Goal: Task Accomplishment & Management: Manage account settings

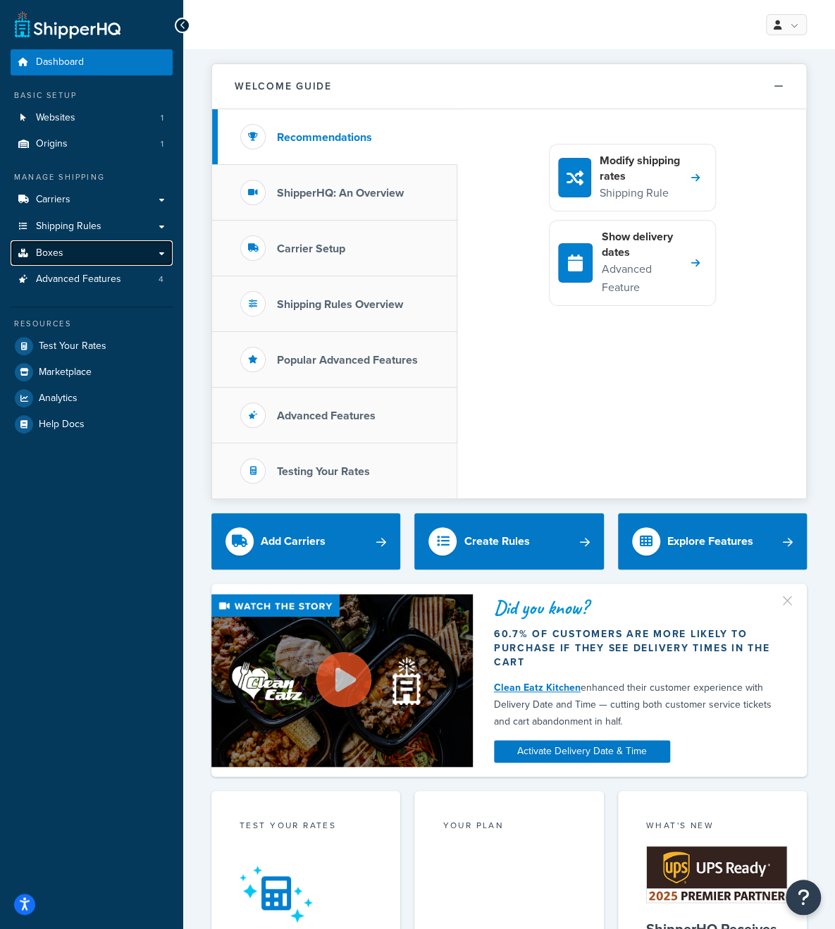
click at [45, 252] on span "Boxes" at bounding box center [49, 253] width 27 height 12
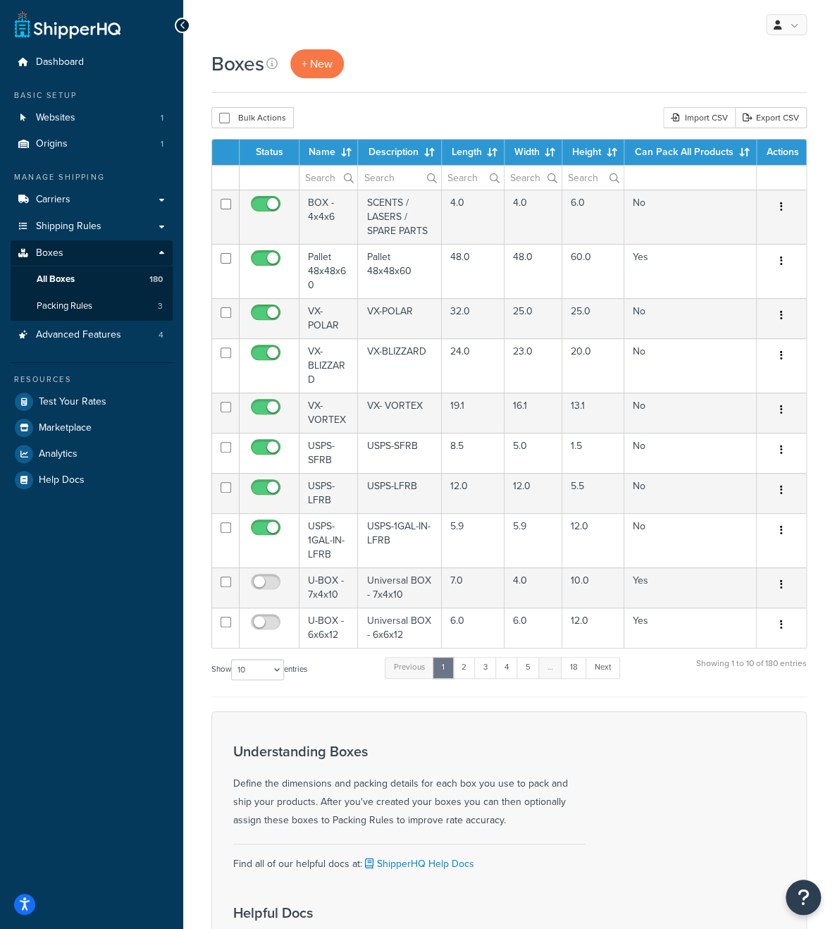
click at [183, 440] on div "Boxes + New Bulk Actions Duplicate Delete Import CSV Export CSV Contact Us Send…" at bounding box center [509, 588] width 652 height 1078
click at [66, 277] on span "All Boxes" at bounding box center [56, 279] width 38 height 12
click at [271, 669] on select "10 15 25 50 100 1000" at bounding box center [257, 669] width 53 height 21
select select "100"
click at [233, 659] on select "10 15 25 50 100 1000" at bounding box center [257, 669] width 53 height 21
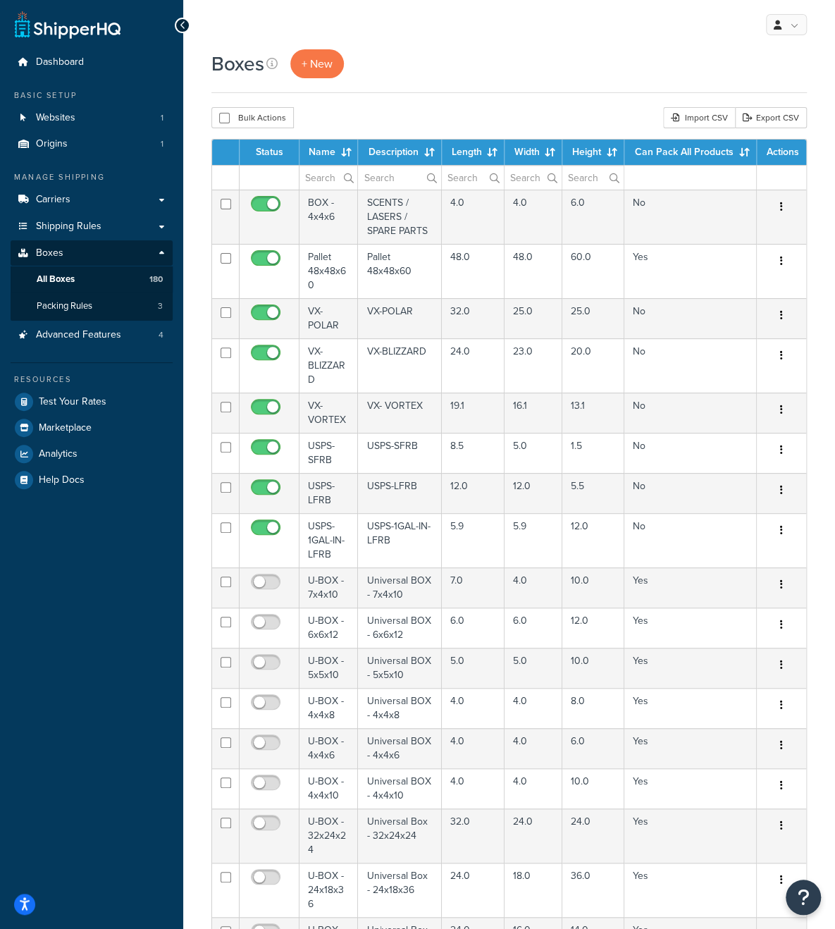
click at [326, 154] on th "Name" at bounding box center [329, 152] width 58 height 25
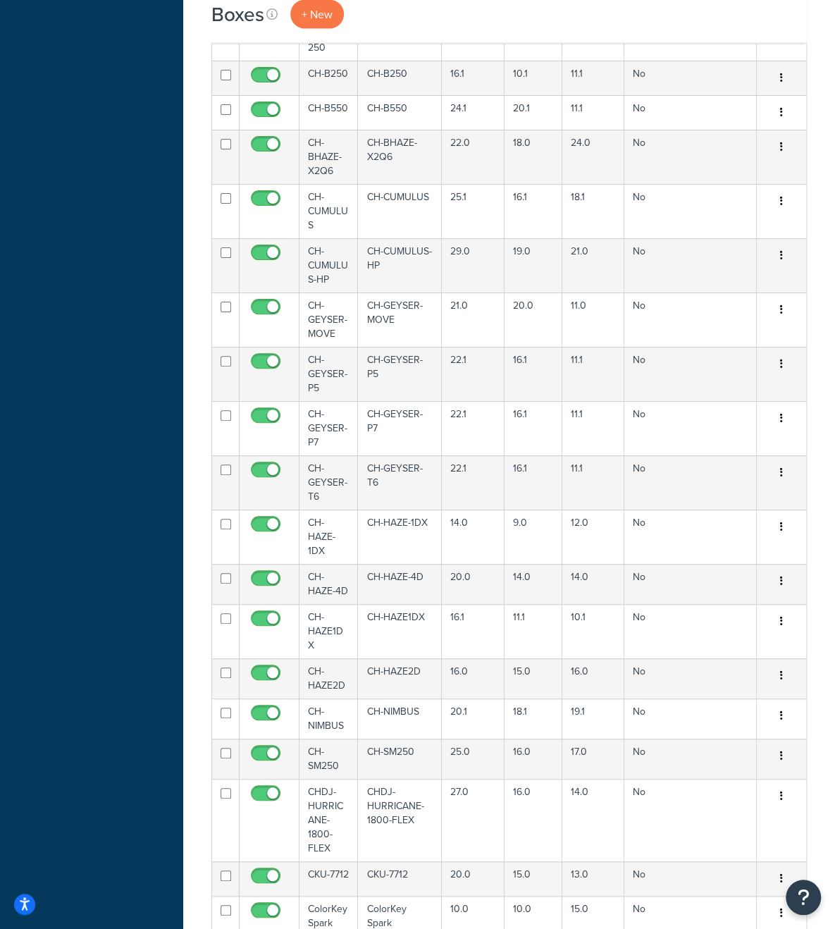
scroll to position [3852, 0]
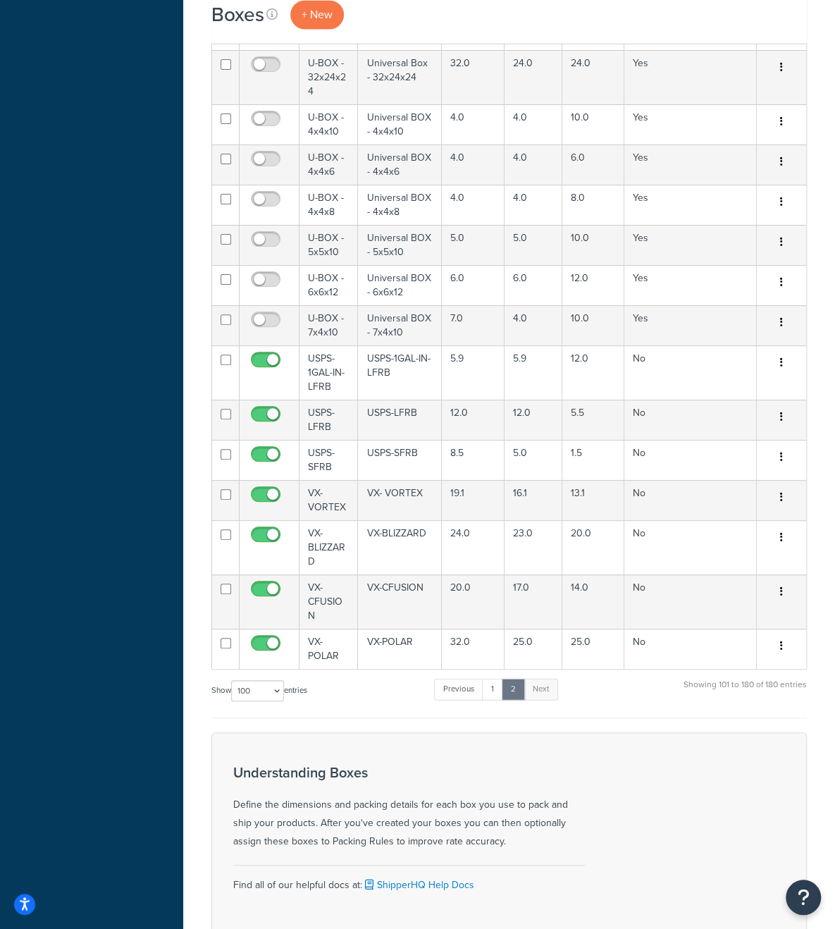
scroll to position [3872, 0]
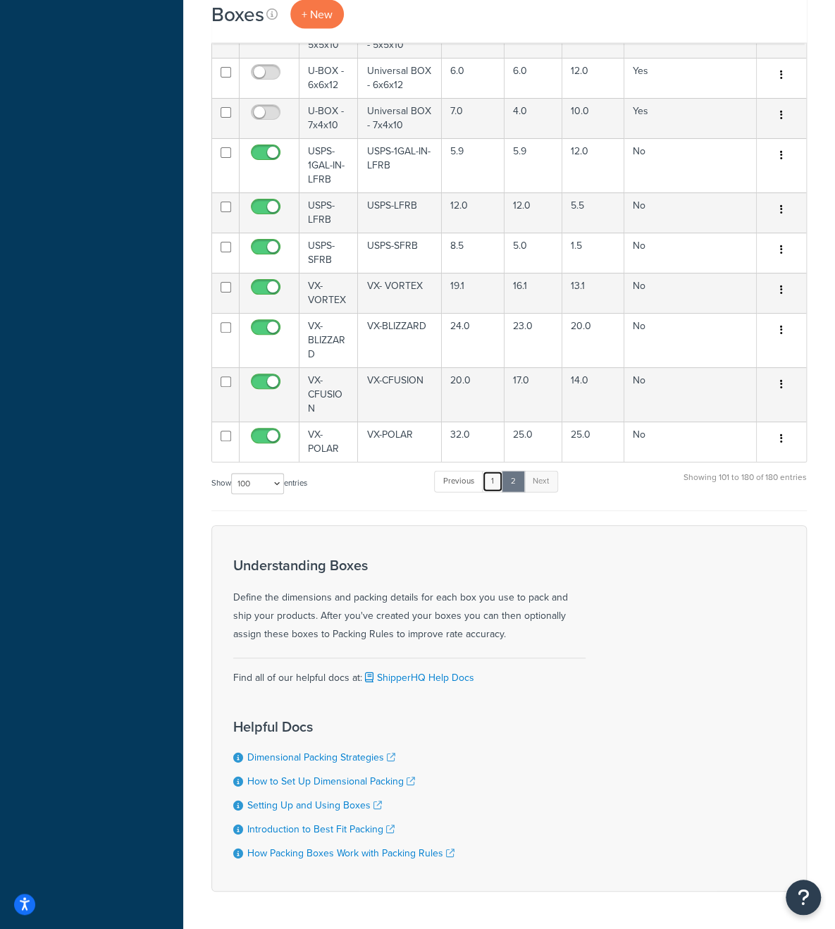
click at [500, 471] on link "1" at bounding box center [492, 481] width 21 height 21
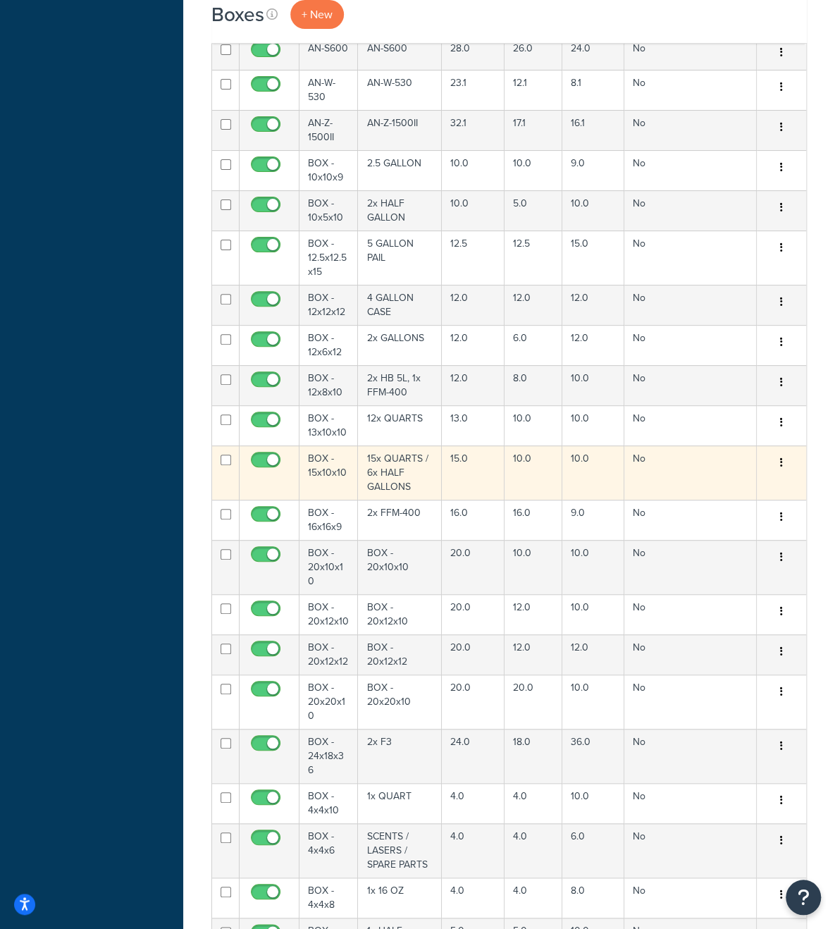
scroll to position [2510, 0]
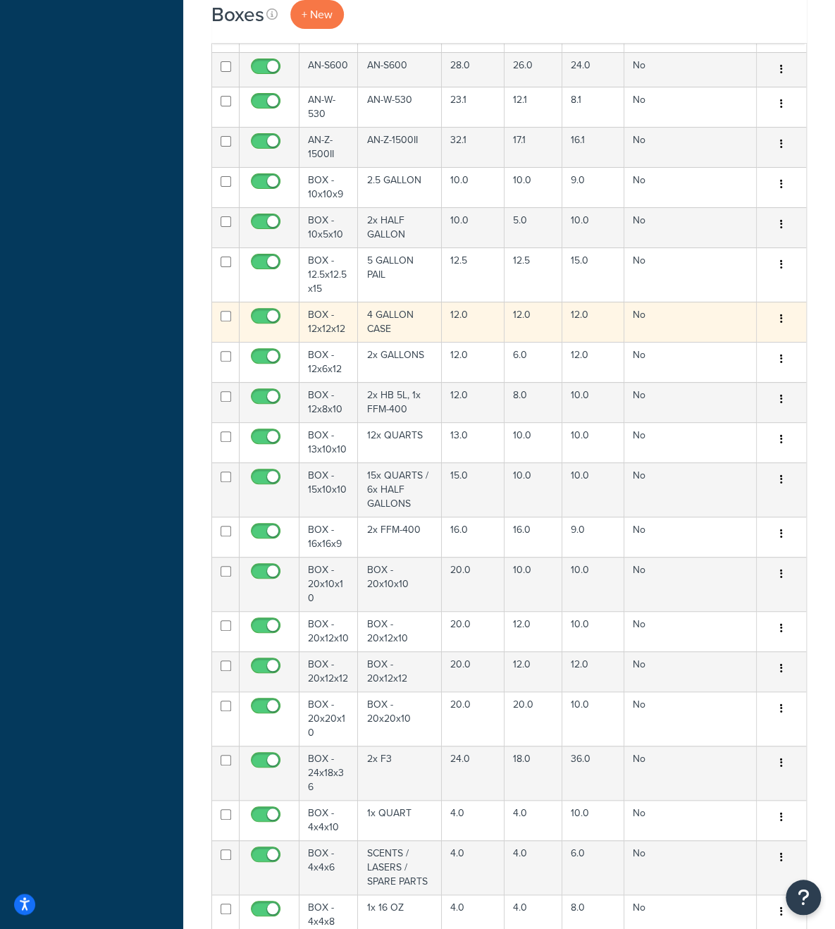
click at [328, 302] on td "BOX - 12x12x12" at bounding box center [329, 322] width 58 height 40
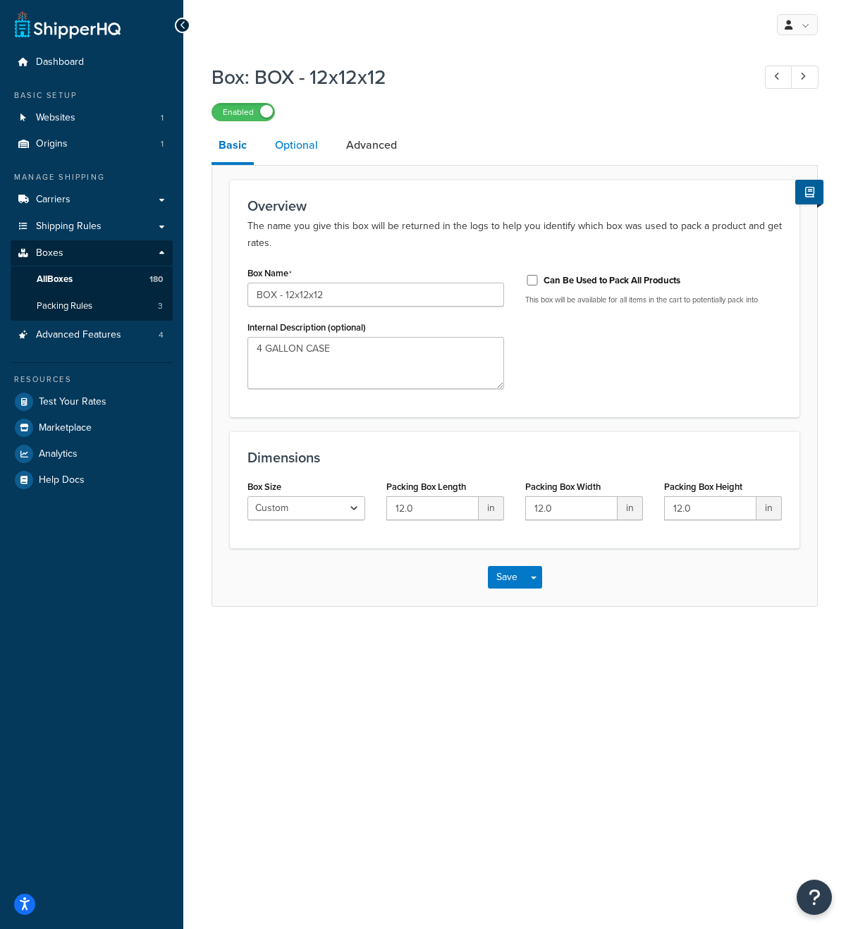
click at [288, 146] on link "Optional" at bounding box center [296, 145] width 57 height 34
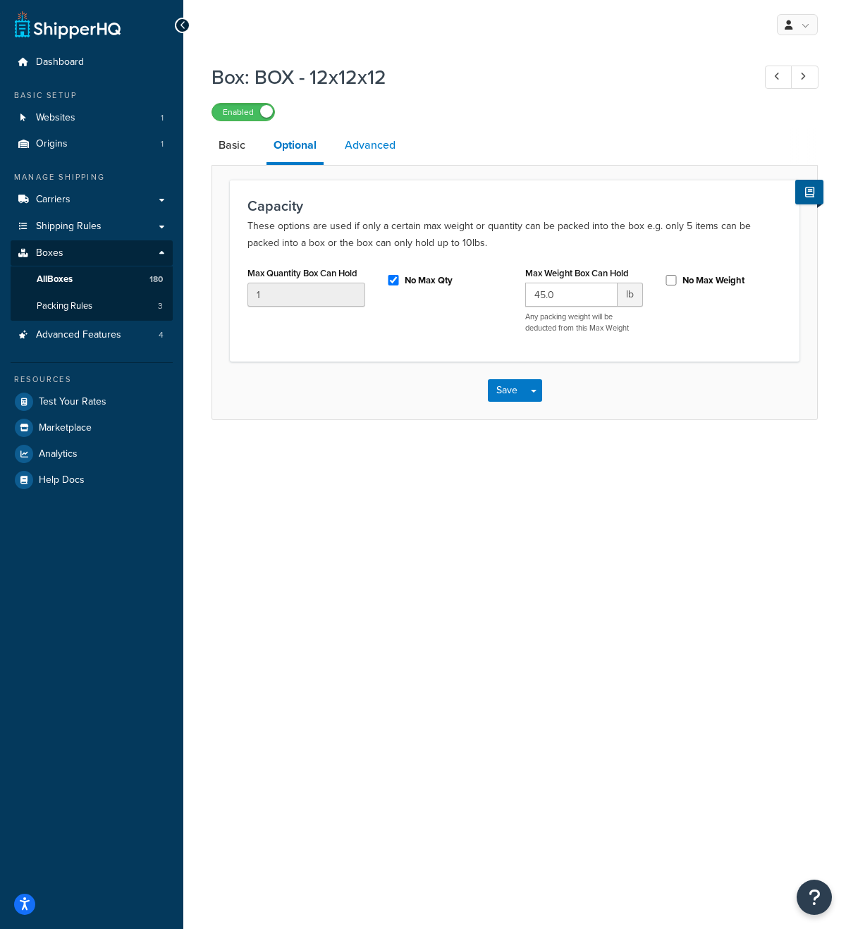
click at [357, 146] on link "Advanced" at bounding box center [370, 145] width 65 height 34
select select "55"
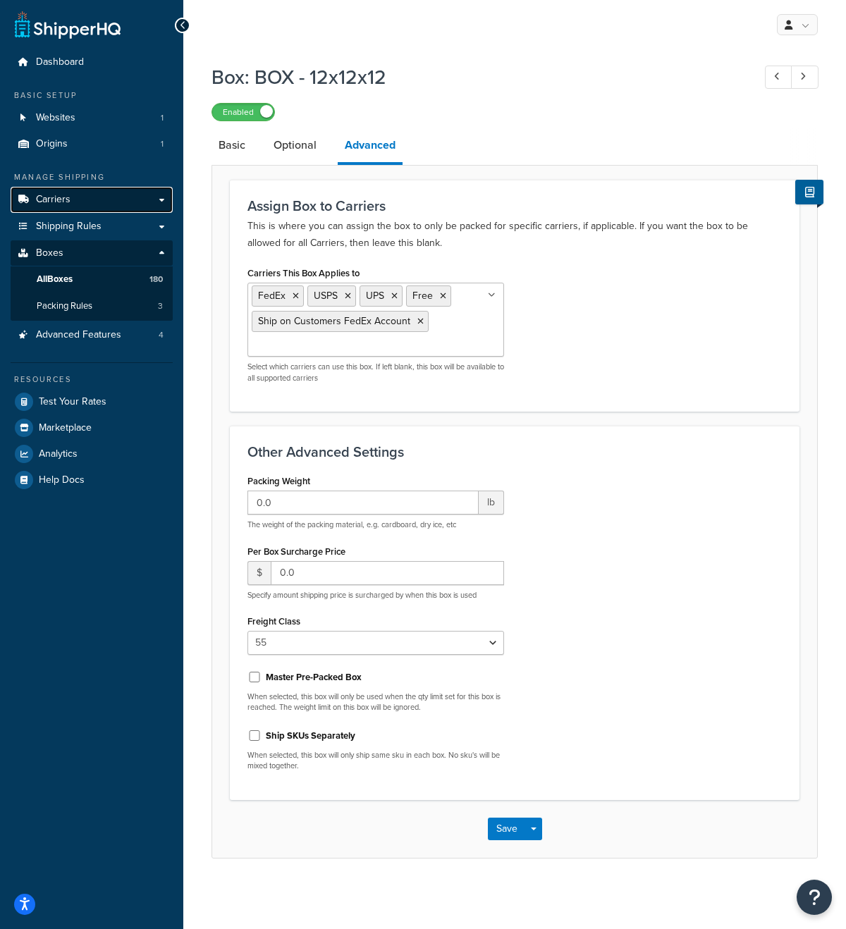
click at [57, 203] on span "Carriers" at bounding box center [53, 200] width 35 height 12
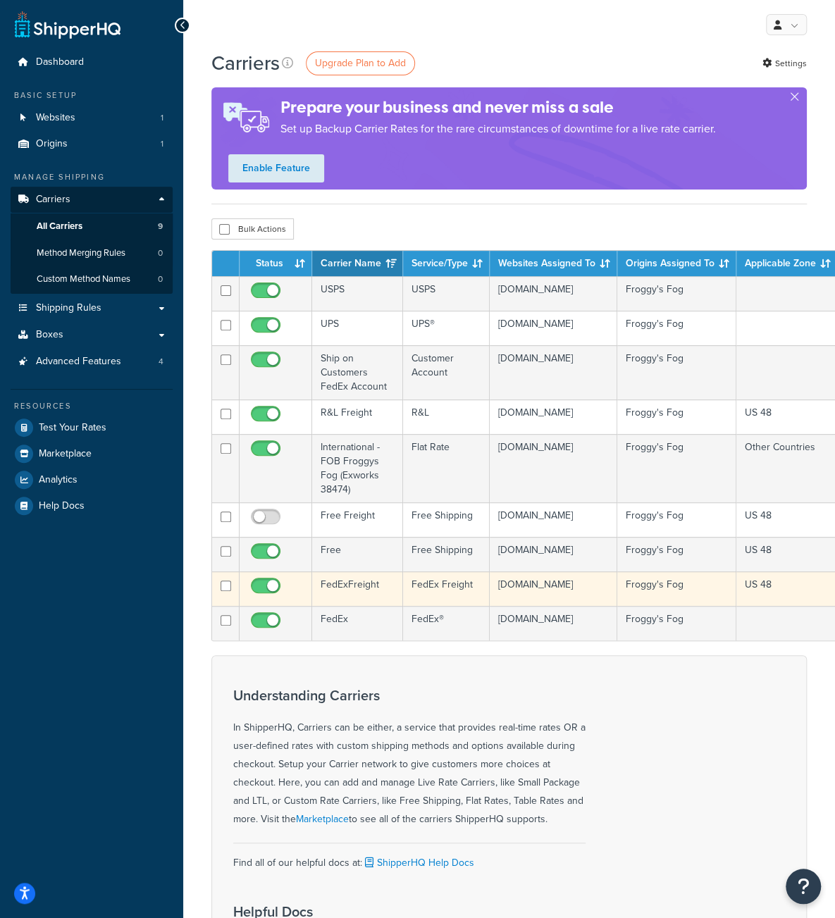
click at [354, 590] on td "FedExFreight" at bounding box center [357, 589] width 91 height 35
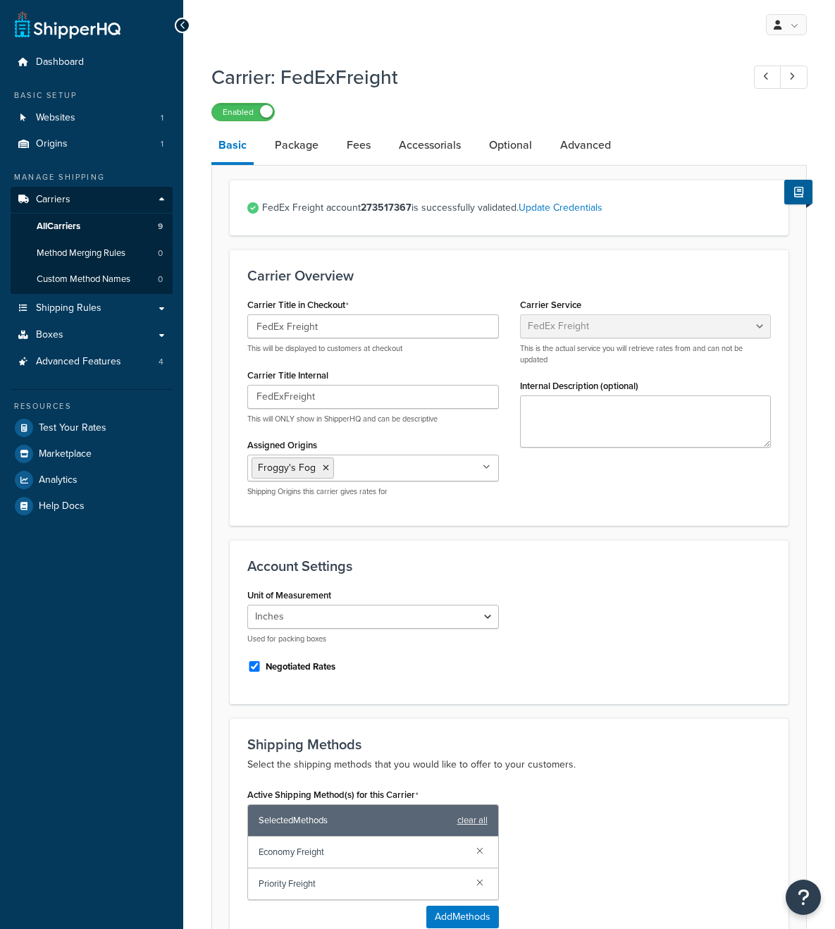
select select "fedExFreight"
click at [56, 225] on span "All Carriers" at bounding box center [59, 227] width 44 height 12
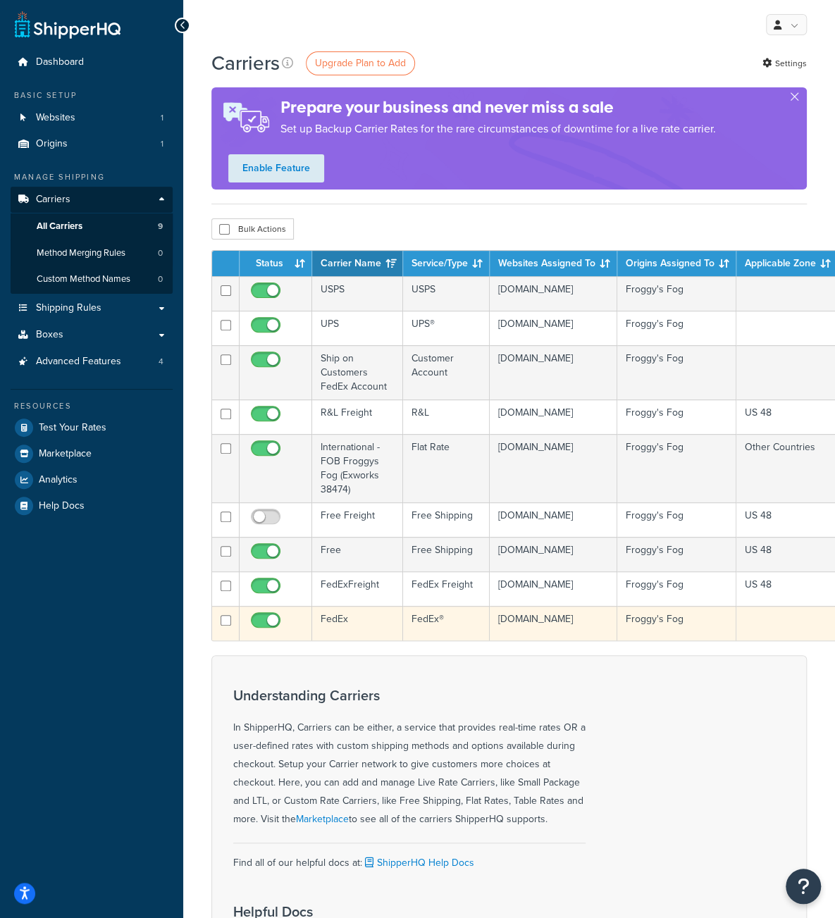
click at [330, 619] on td "FedEx" at bounding box center [357, 623] width 91 height 35
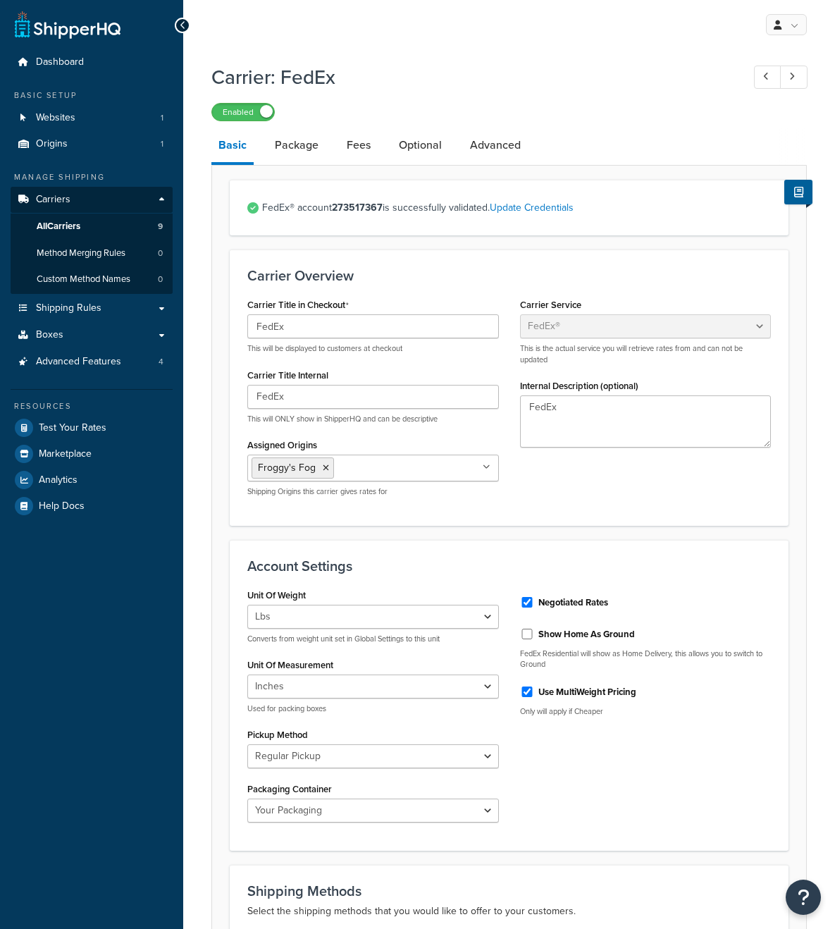
select select "fedEx"
select select "REGULAR_PICKUP"
select select "YOUR_PACKAGING"
click at [298, 153] on link "Package" at bounding box center [297, 145] width 58 height 34
select select "442578"
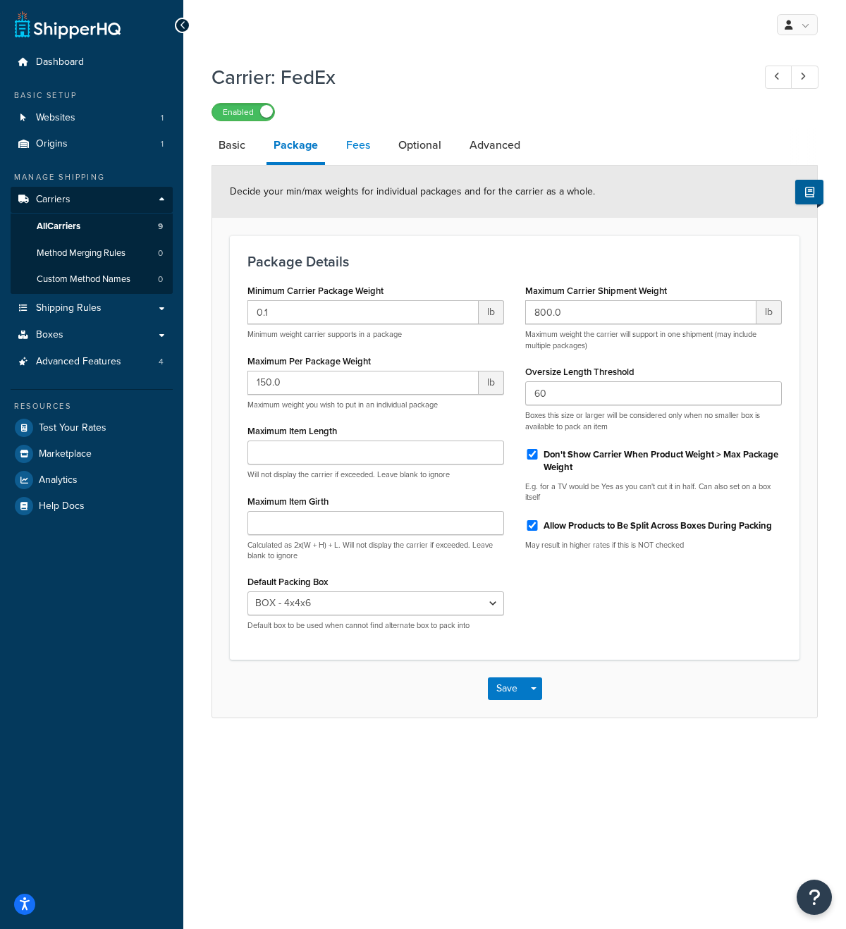
click at [347, 142] on link "Fees" at bounding box center [358, 145] width 38 height 34
select select "package"
select select "AFTER"
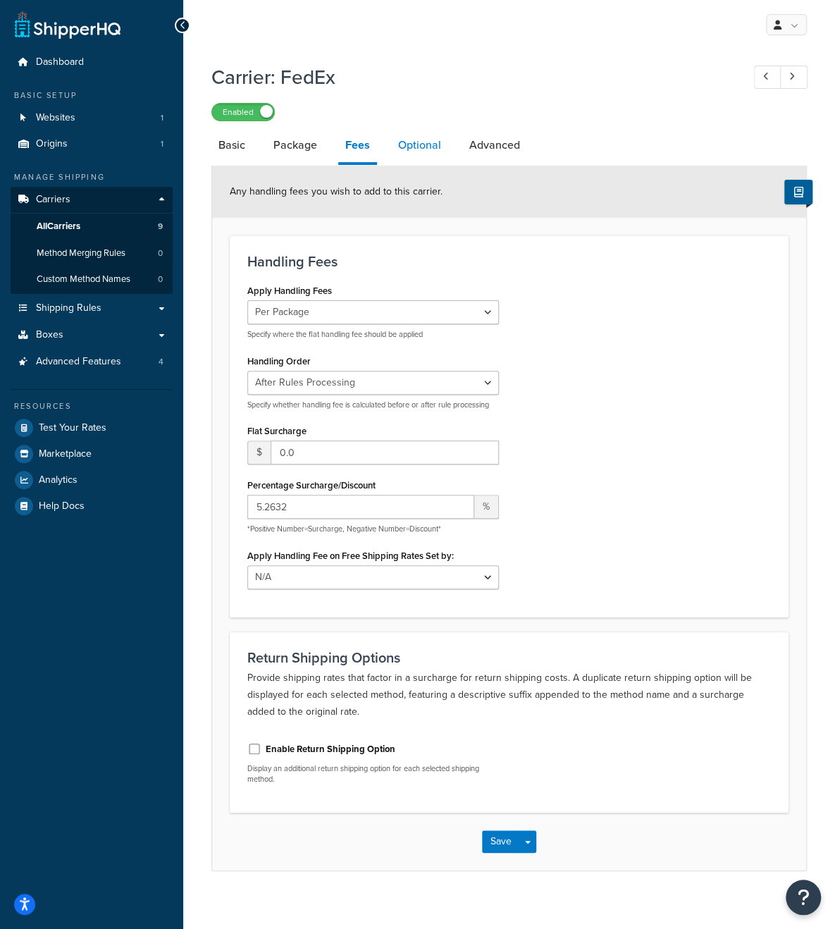
click at [421, 146] on link "Optional" at bounding box center [419, 145] width 57 height 34
select select "residential"
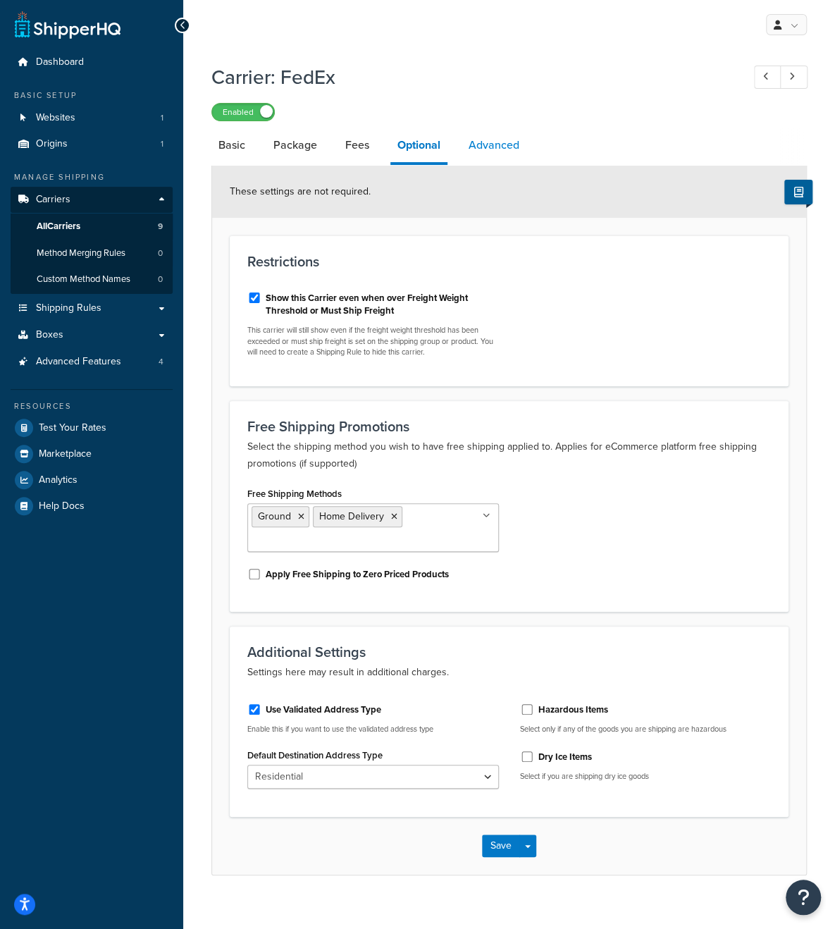
click at [488, 144] on link "Advanced" at bounding box center [494, 145] width 65 height 34
select select "false"
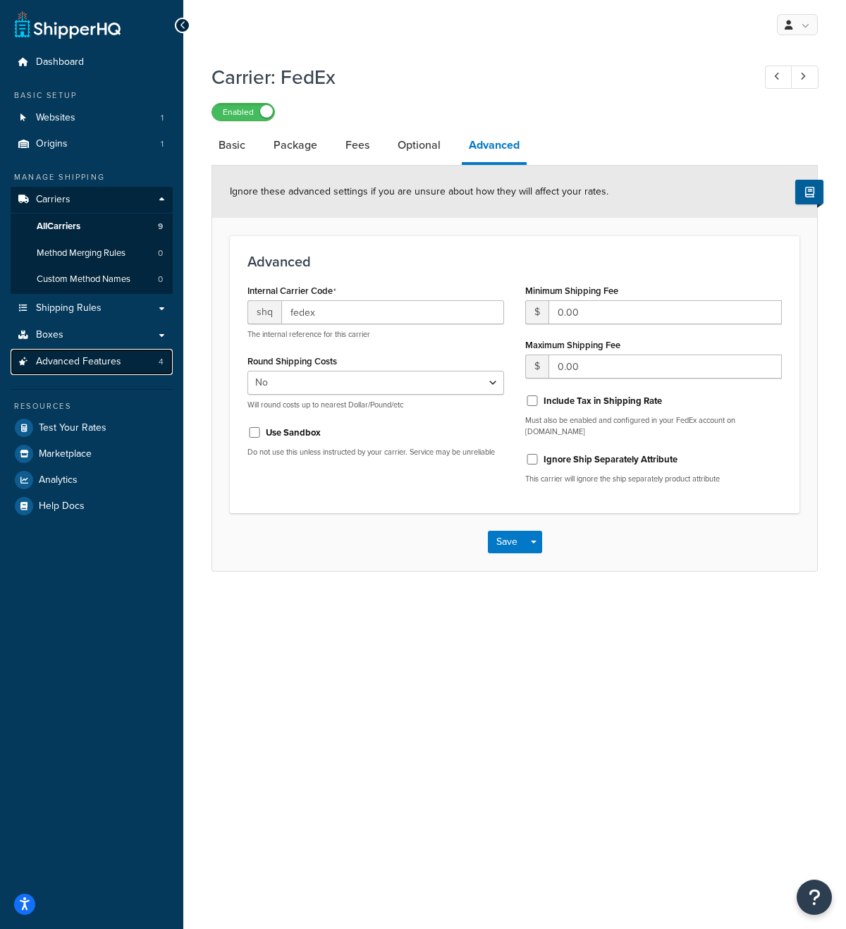
click at [72, 365] on span "Advanced Features" at bounding box center [78, 362] width 85 height 12
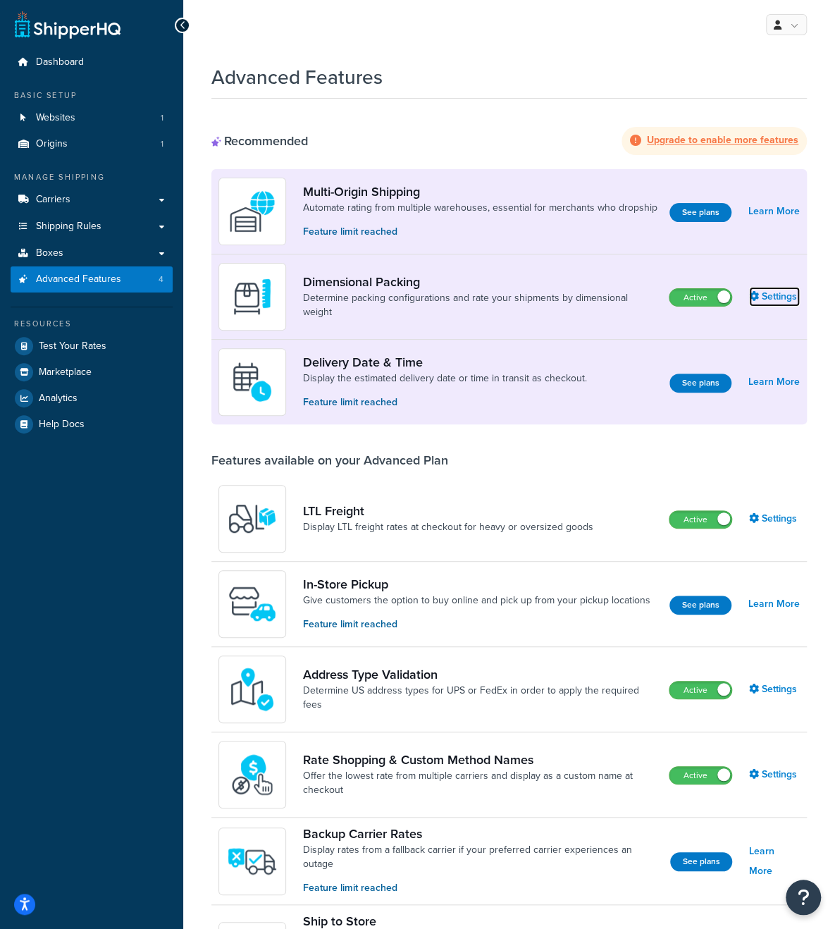
click at [763, 295] on link "Settings" at bounding box center [774, 297] width 51 height 20
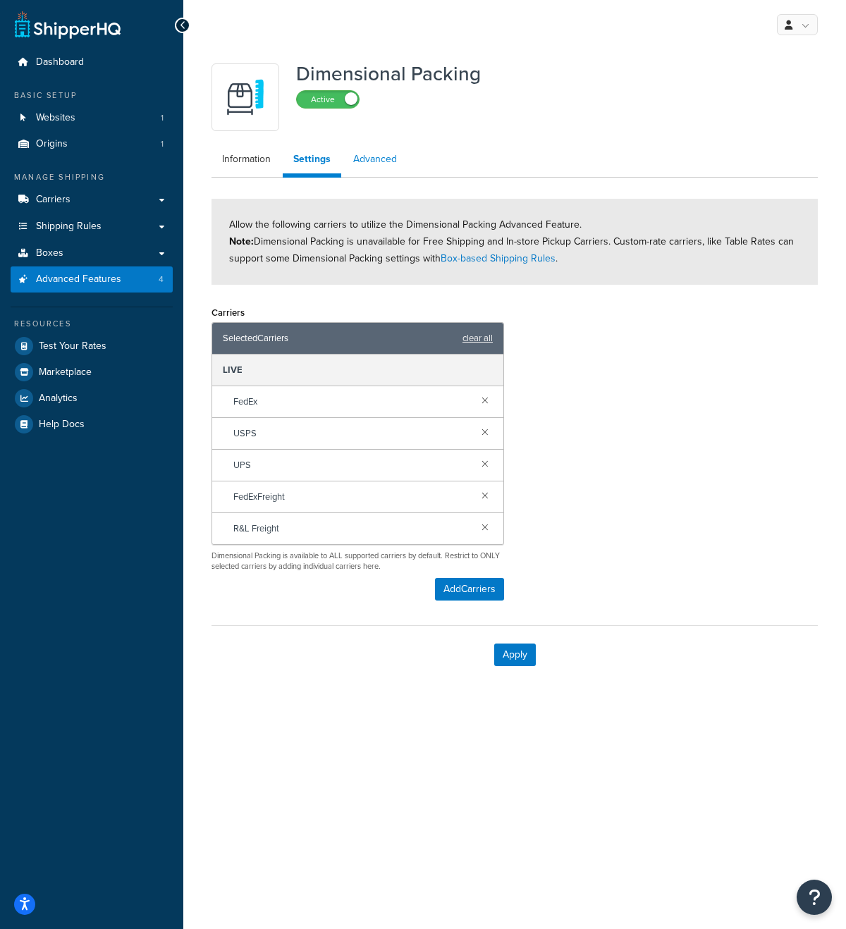
click at [390, 160] on link "Advanced" at bounding box center [375, 159] width 65 height 28
select select "false"
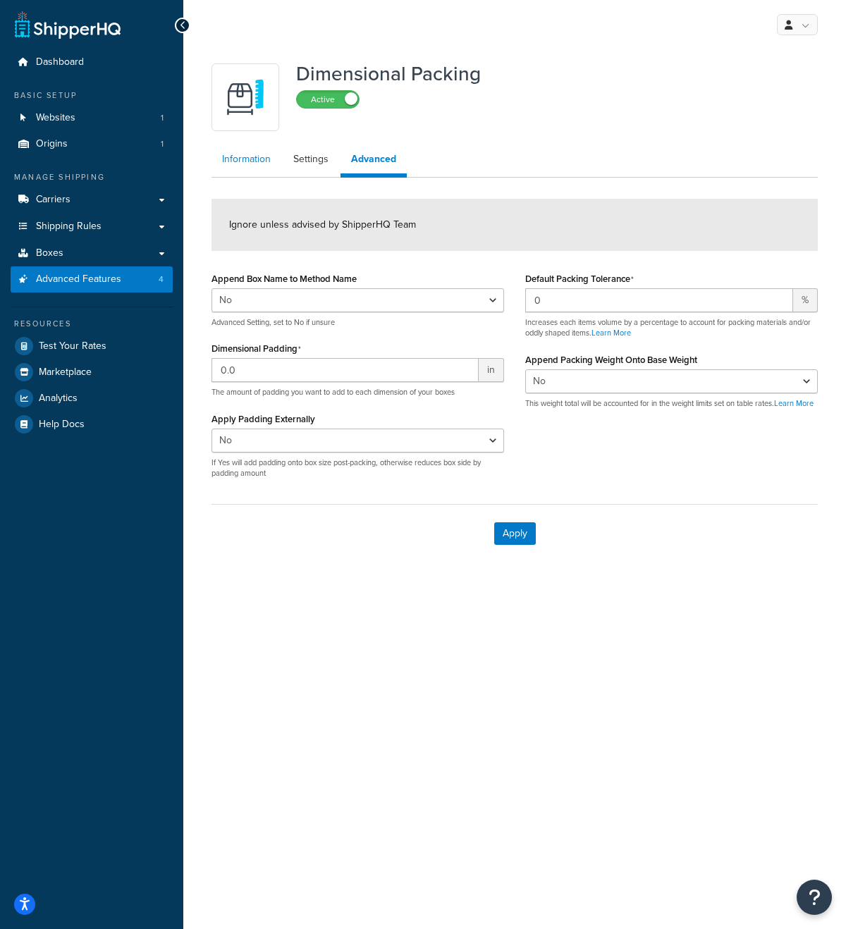
click at [246, 153] on link "Information" at bounding box center [246, 159] width 70 height 28
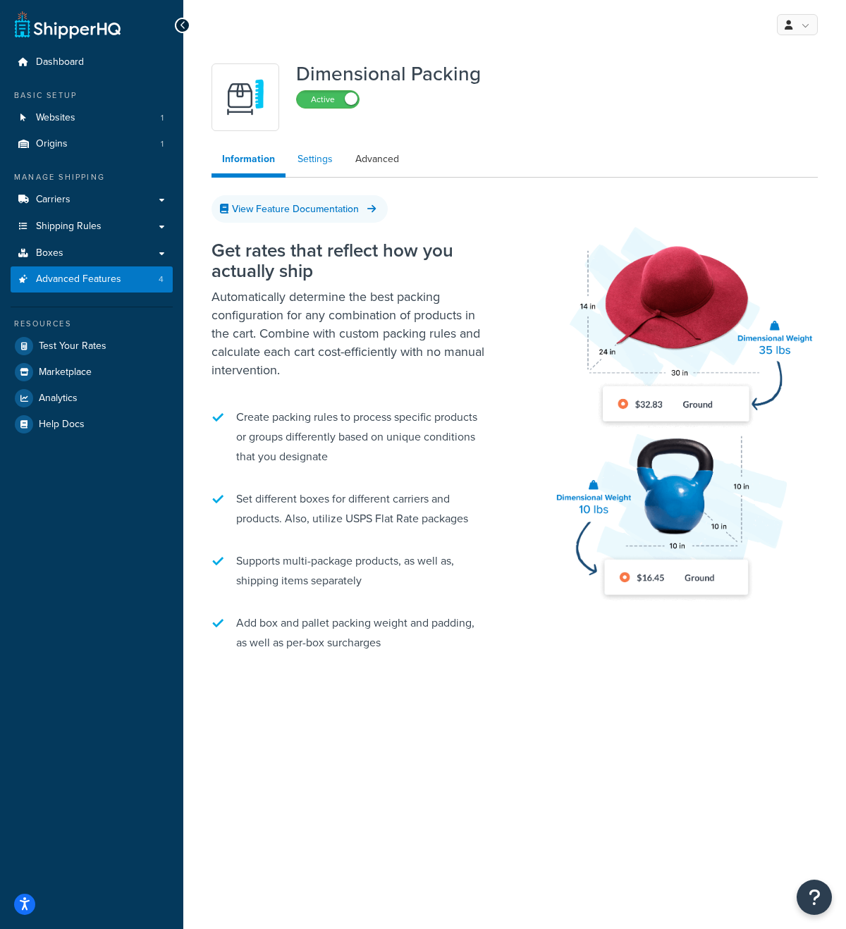
click at [323, 166] on link "Settings" at bounding box center [315, 159] width 56 height 28
